Goal: Check status: Check status

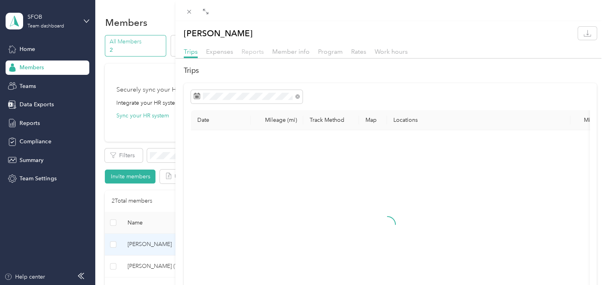
click at [252, 53] on span "Reports" at bounding box center [252, 52] width 22 height 8
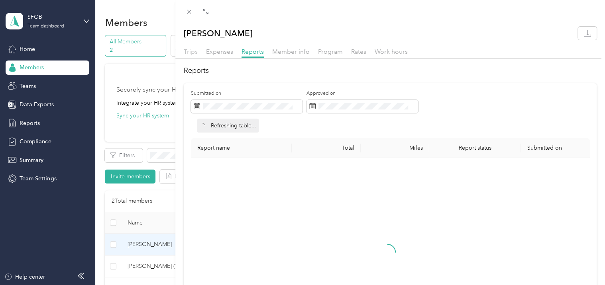
click at [184, 53] on span "Trips" at bounding box center [191, 52] width 14 height 8
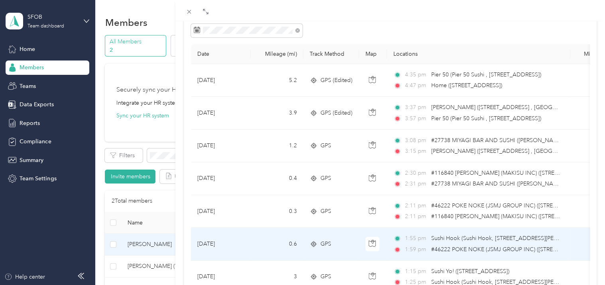
scroll to position [133, 0]
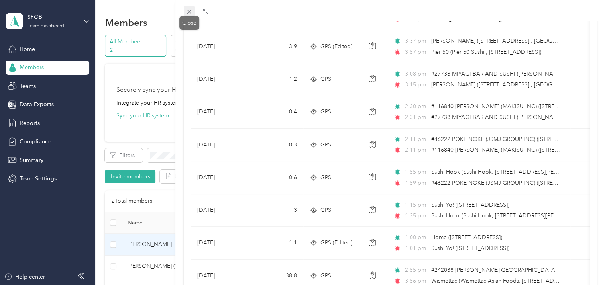
click at [193, 12] on span at bounding box center [189, 11] width 11 height 11
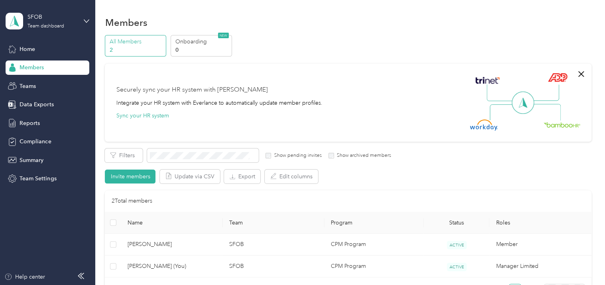
scroll to position [115, 0]
